Goal: Navigation & Orientation: Find specific page/section

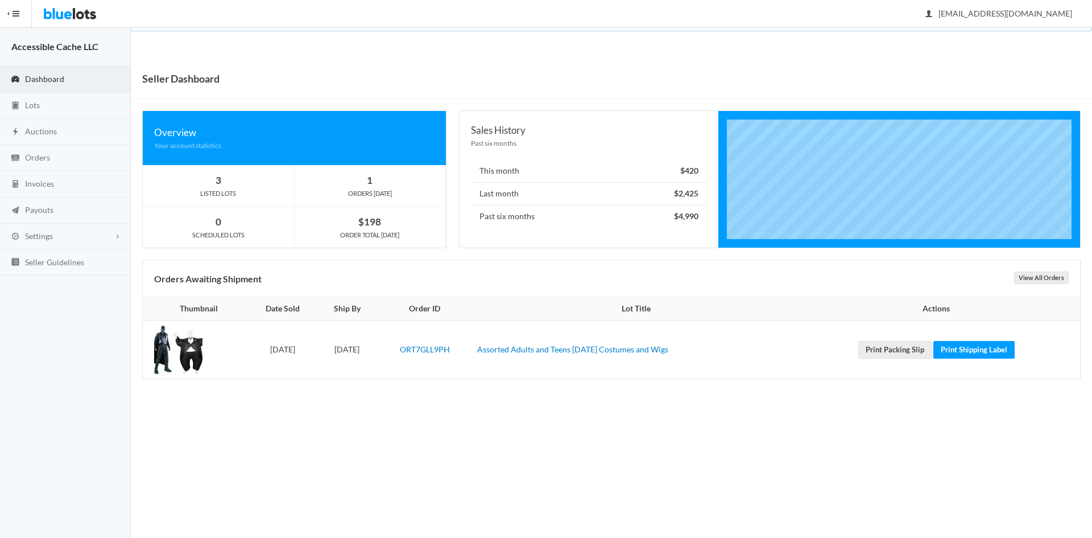
click at [321, 448] on body "Bluelots is for sale. If you are interested in purchasing the business, please …" at bounding box center [546, 269] width 1092 height 538
click at [567, 349] on link "Assorted Adults and Teens [DATE] Costumes and Wigs" at bounding box center [572, 349] width 191 height 10
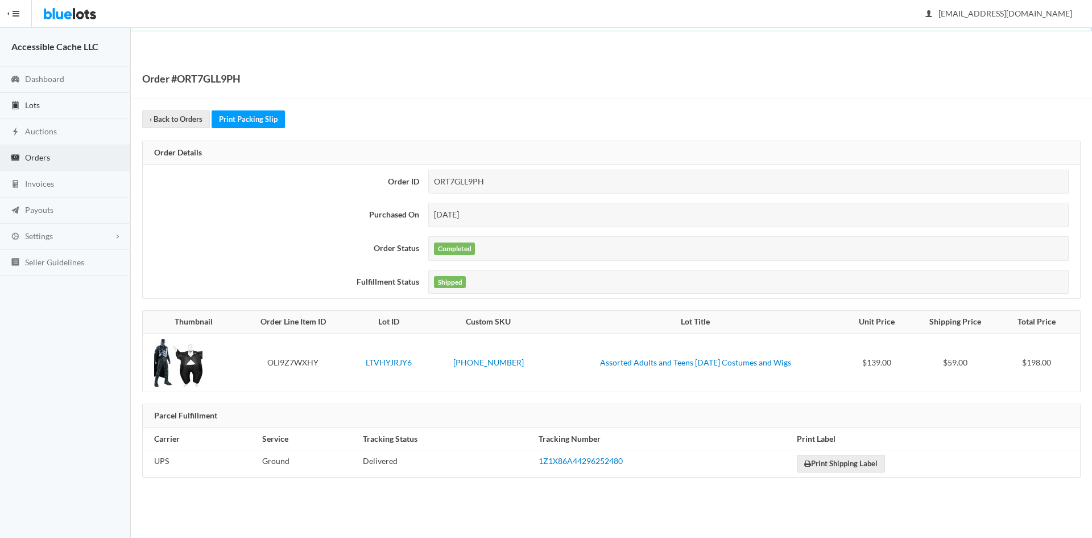
click at [35, 101] on span "Lots" at bounding box center [32, 105] width 15 height 10
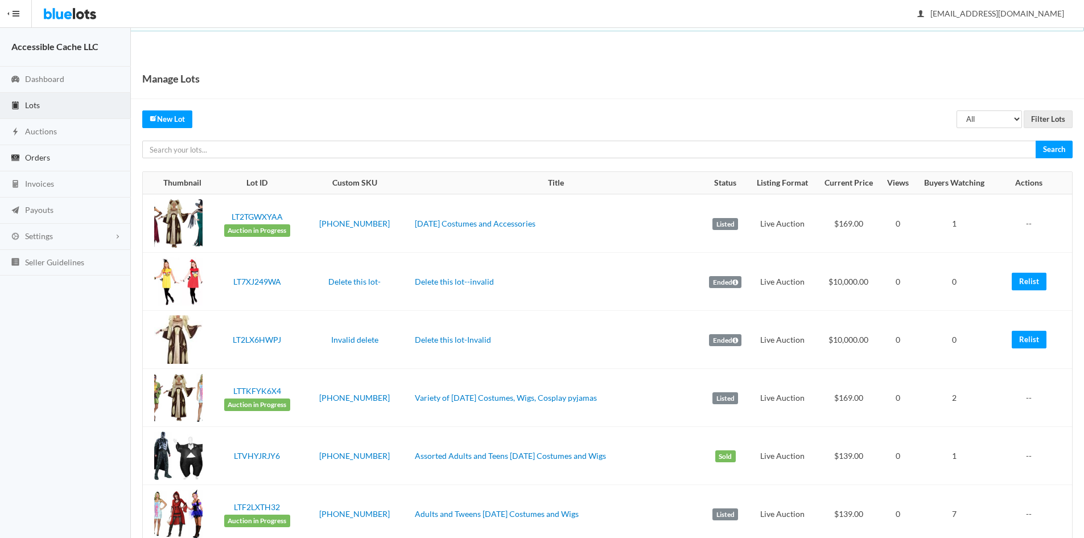
click at [42, 158] on span "Orders" at bounding box center [37, 157] width 25 height 10
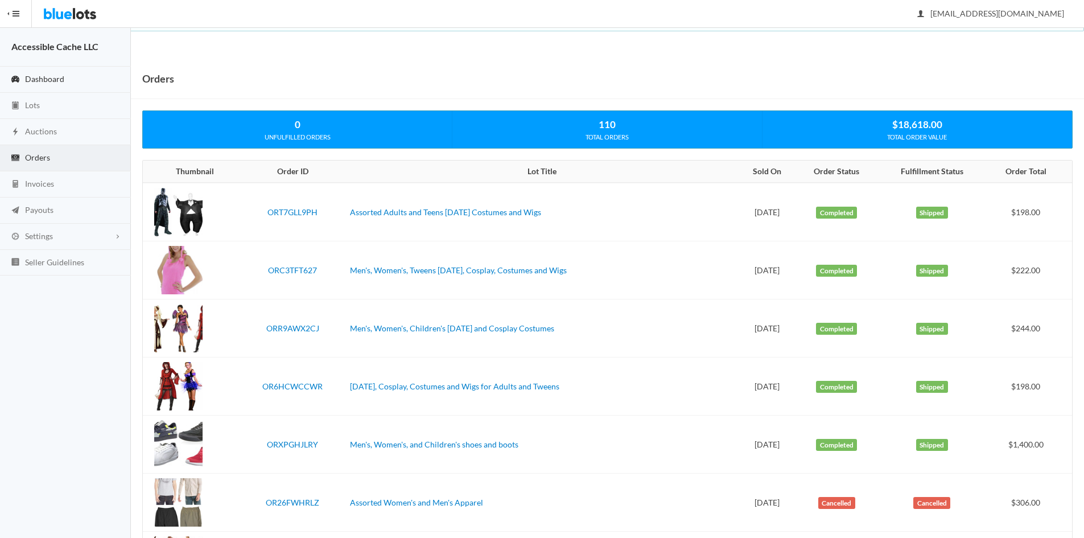
click at [46, 76] on span "Dashboard" at bounding box center [44, 79] width 39 height 10
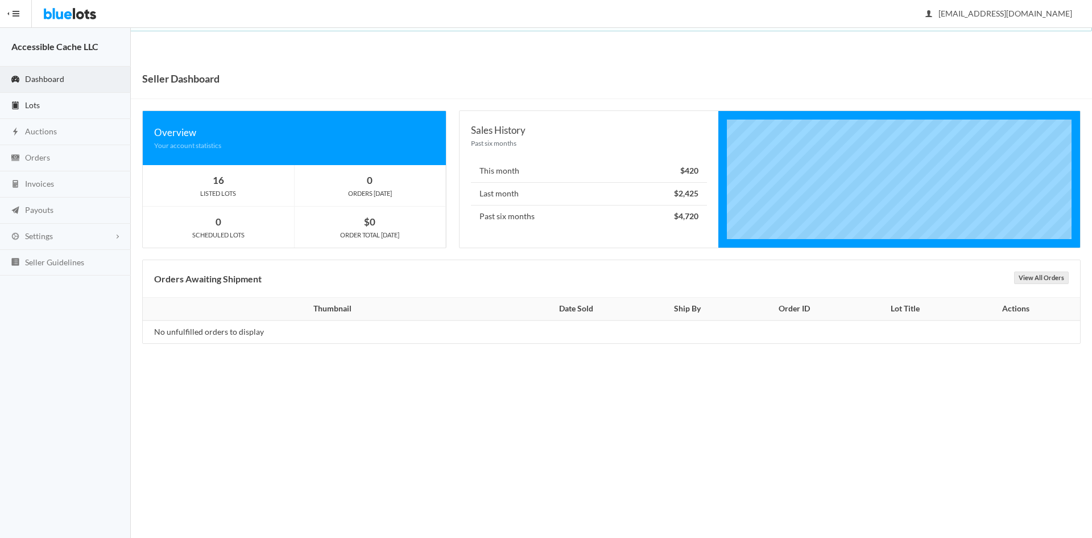
click at [37, 105] on span "Lots" at bounding box center [32, 105] width 15 height 10
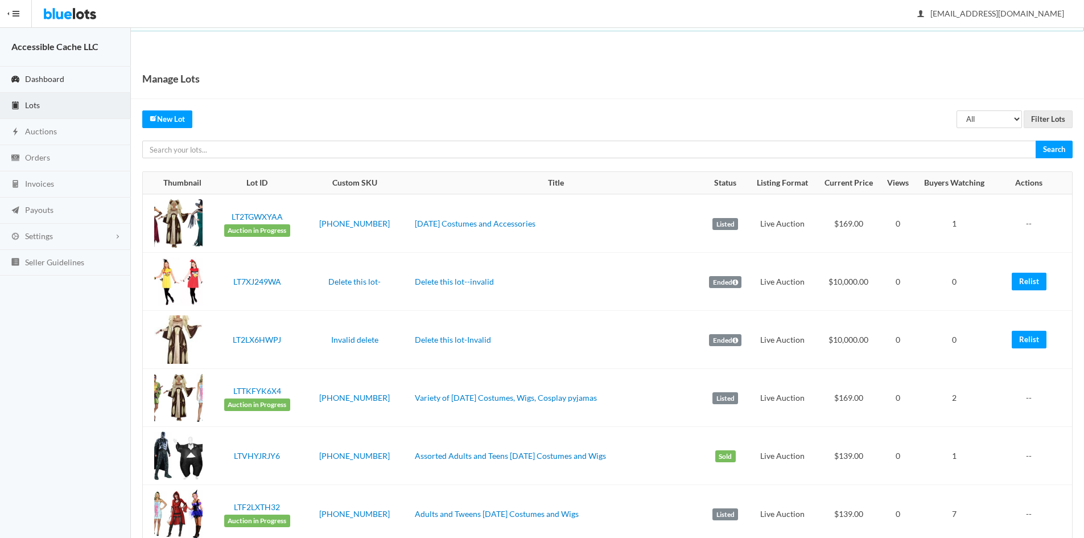
click at [43, 74] on span "Dashboard" at bounding box center [44, 79] width 39 height 10
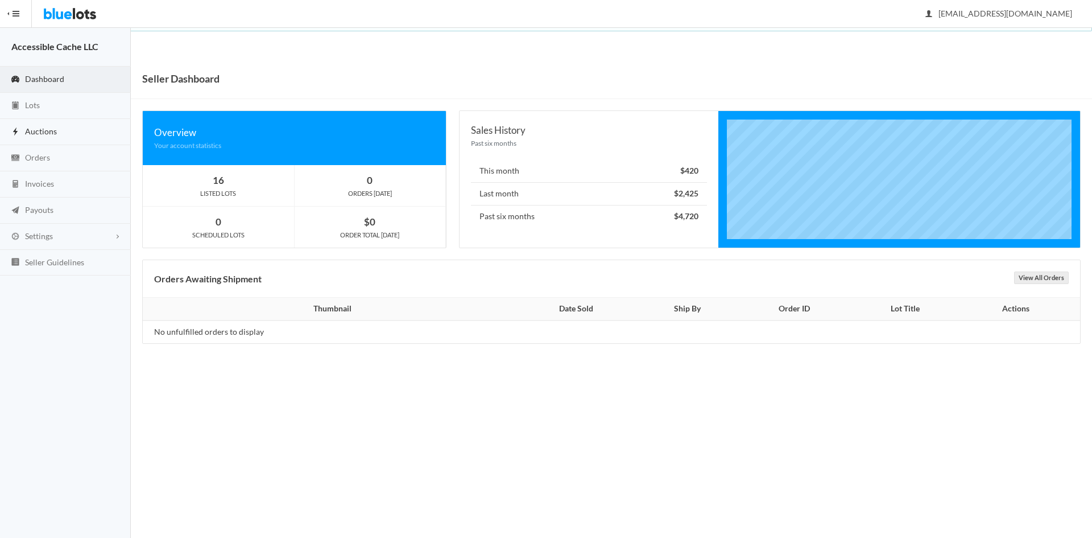
click at [28, 131] on span "Auctions" at bounding box center [41, 131] width 32 height 10
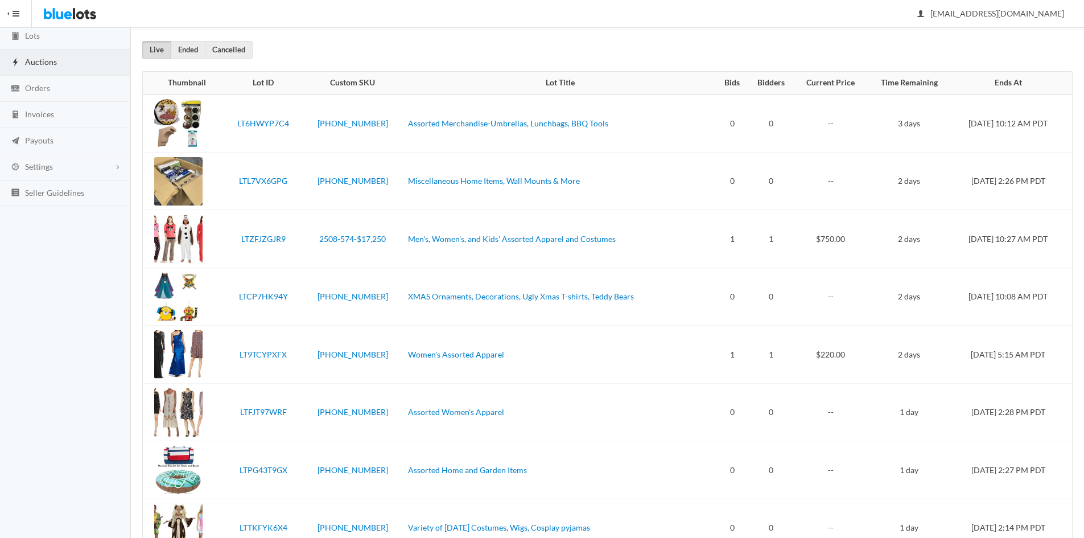
scroll to position [68, 0]
click at [428, 236] on link "Men's, Women's, and Kids' Assorted Apparel and Costumes" at bounding box center [512, 240] width 208 height 10
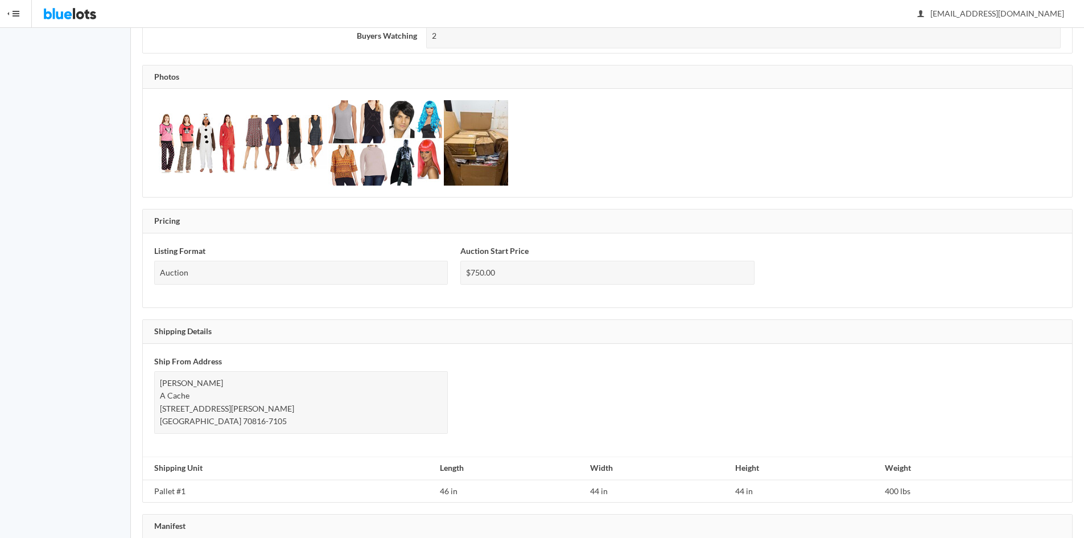
scroll to position [427, 0]
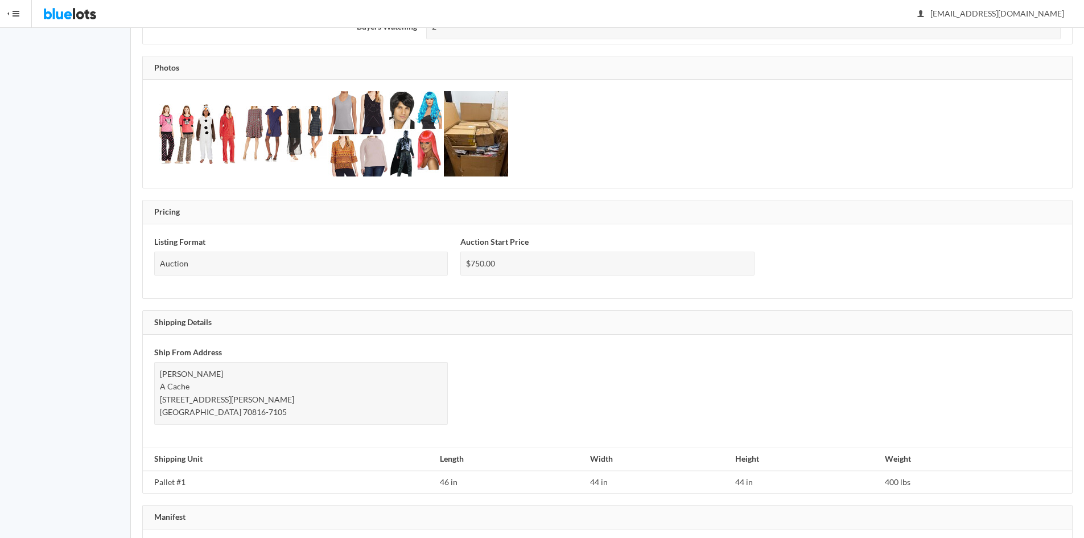
click at [477, 143] on img at bounding box center [476, 133] width 64 height 85
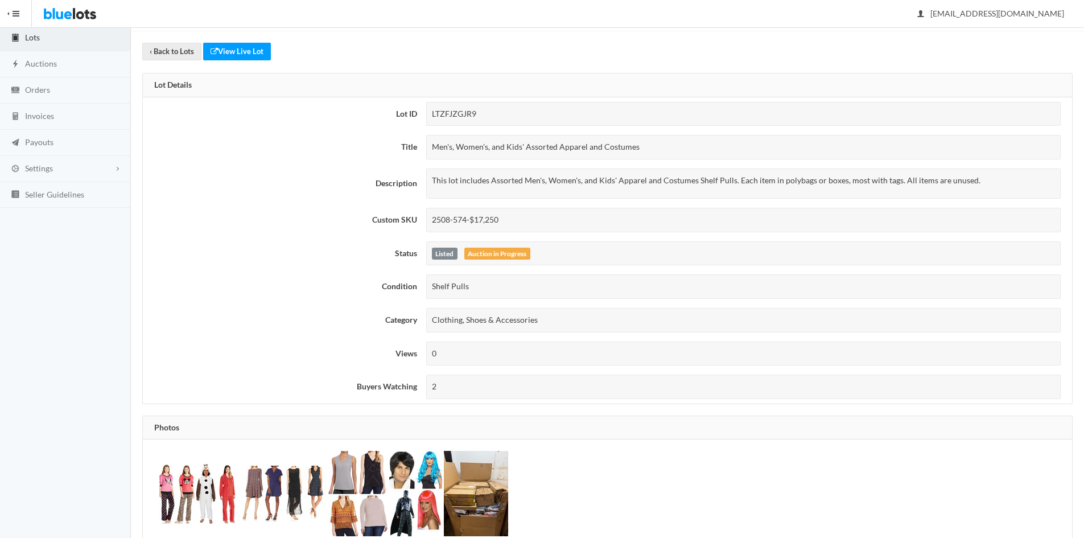
scroll to position [0, 0]
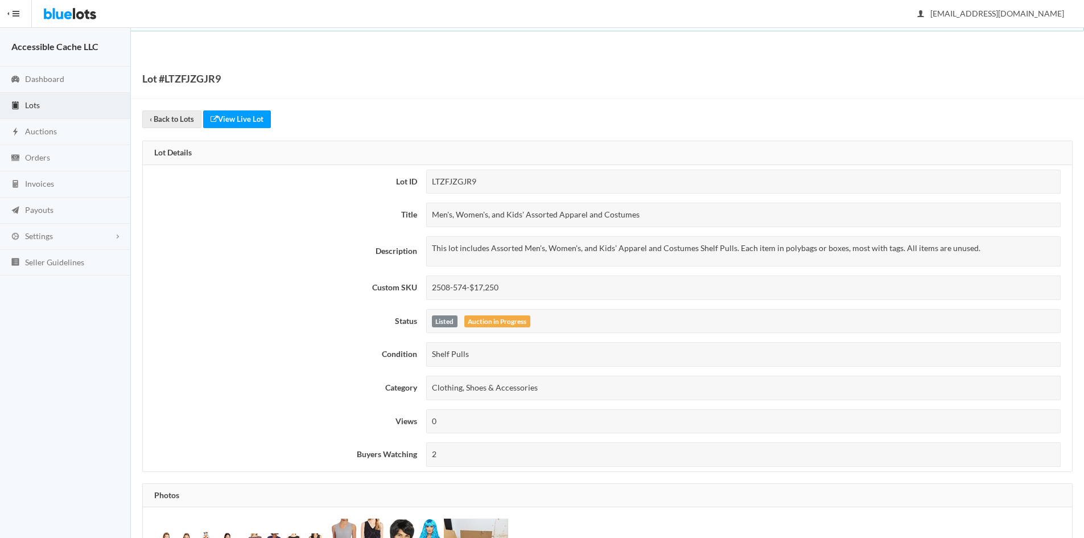
click at [30, 106] on span "Lots" at bounding box center [32, 105] width 15 height 10
